Goal: Information Seeking & Learning: Understand process/instructions

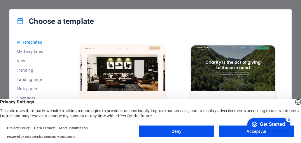
scroll to position [613, 0]
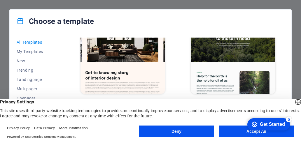
click at [238, 132] on button "Accept All" at bounding box center [256, 132] width 75 height 12
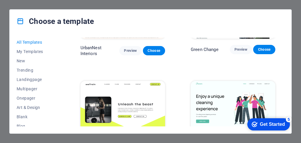
scroll to position [671, 0]
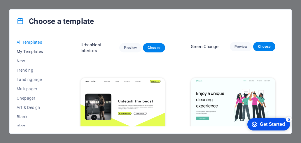
click at [34, 51] on span "My Templates" at bounding box center [36, 51] width 38 height 5
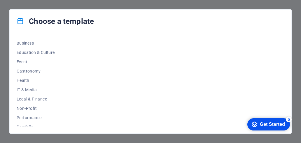
scroll to position [0, 0]
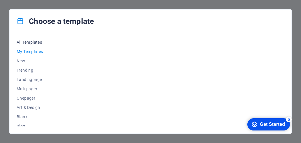
click at [39, 43] on span "All Templates" at bounding box center [36, 42] width 38 height 5
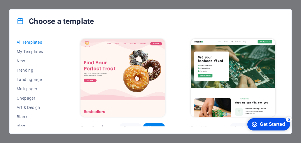
click at [255, 123] on icon "Get Started 5 items remaining, 0% complete" at bounding box center [255, 124] width 6 height 5
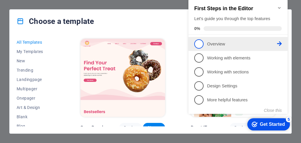
click at [196, 45] on span "1" at bounding box center [198, 43] width 9 height 9
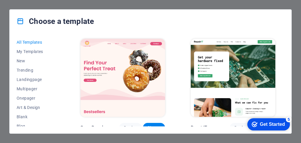
click at [253, 122] on icon "Get Started 5 items remaining, 0% complete" at bounding box center [255, 124] width 6 height 5
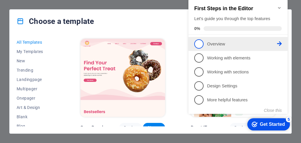
click at [280, 43] on icon at bounding box center [279, 43] width 5 height 5
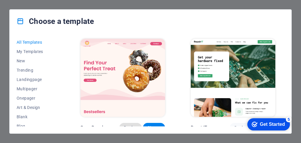
click at [124, 125] on span "Preview" at bounding box center [130, 127] width 13 height 5
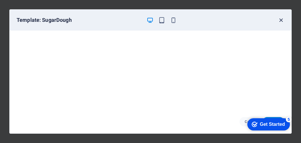
click at [281, 19] on icon "button" at bounding box center [281, 20] width 7 height 7
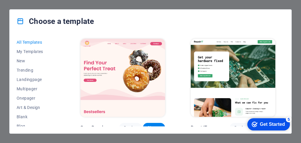
scroll to position [29, 0]
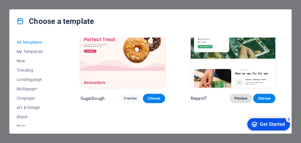
click at [235, 96] on span "Preview" at bounding box center [241, 98] width 13 height 5
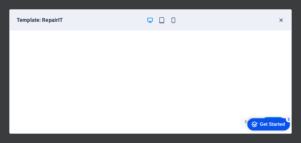
click at [281, 17] on icon "button" at bounding box center [281, 20] width 7 height 7
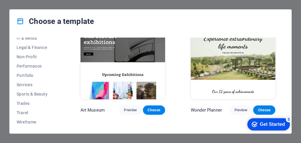
scroll to position [146, 0]
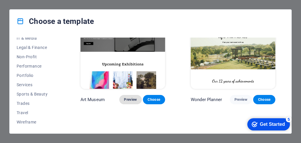
click at [124, 97] on span "Preview" at bounding box center [130, 99] width 13 height 5
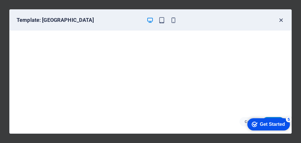
click at [279, 20] on icon "button" at bounding box center [281, 20] width 7 height 7
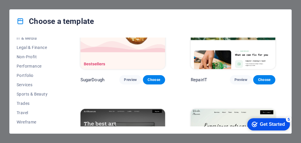
scroll to position [0, 0]
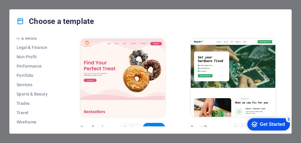
click at [254, 20] on div "Choose a template" at bounding box center [151, 21] width 282 height 23
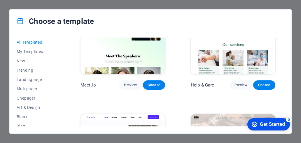
scroll to position [263, 0]
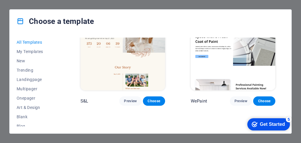
click at [271, 124] on div "Get Started" at bounding box center [272, 124] width 25 height 5
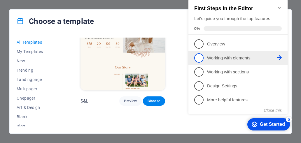
click at [281, 56] on icon at bounding box center [279, 57] width 5 height 5
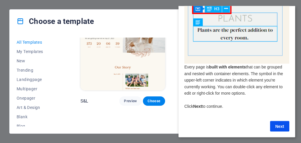
scroll to position [32, 0]
click at [275, 122] on link "Next" at bounding box center [279, 126] width 19 height 11
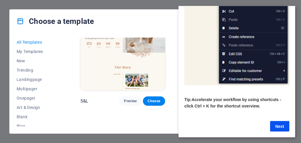
scroll to position [121, 0]
click at [286, 122] on link "Next" at bounding box center [279, 126] width 19 height 11
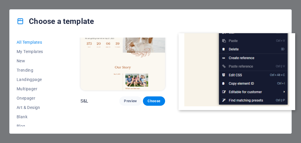
scroll to position [0, 0]
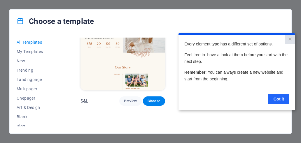
click at [276, 97] on link "Got it" at bounding box center [278, 99] width 21 height 11
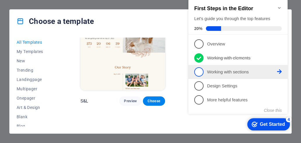
click at [242, 72] on p "Working with sections - incomplete" at bounding box center [242, 72] width 70 height 6
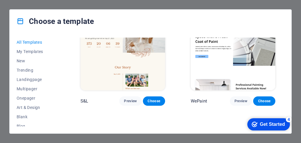
click at [269, 123] on div "Get Started" at bounding box center [272, 124] width 25 height 5
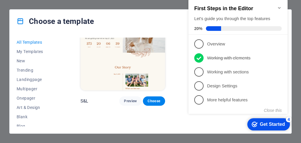
click at [289, 20] on div "checkmark Get Started 4 First Steps in the Editor Let's guide you through the t…" at bounding box center [239, 62] width 106 height 142
click at [154, 16] on div "Choose a template" at bounding box center [151, 21] width 282 height 23
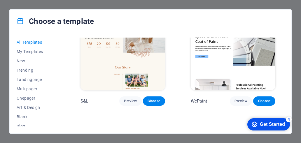
click at [284, 14] on div "Choose a template" at bounding box center [151, 21] width 282 height 23
